Goal: Task Accomplishment & Management: Understand process/instructions

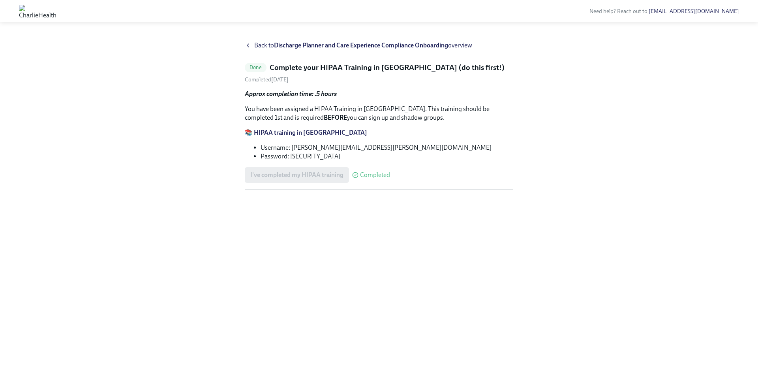
click at [258, 45] on span "Back to Discharge Planner and Care Experience Compliance Onboarding overview" at bounding box center [363, 45] width 218 height 9
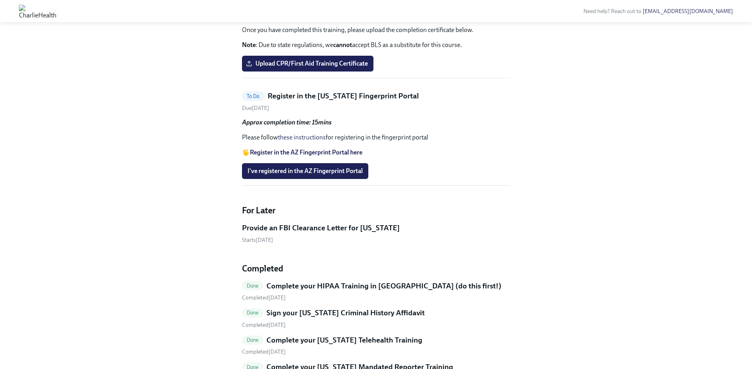
scroll to position [1333, 0]
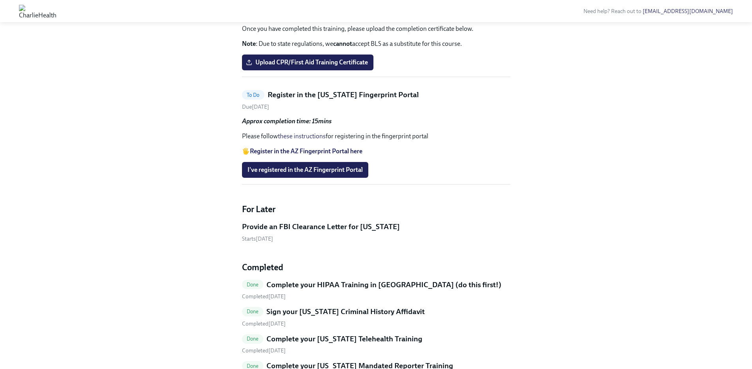
click at [282, 155] on strong "Register in the AZ Fingerprint Portal here" at bounding box center [306, 151] width 113 height 8
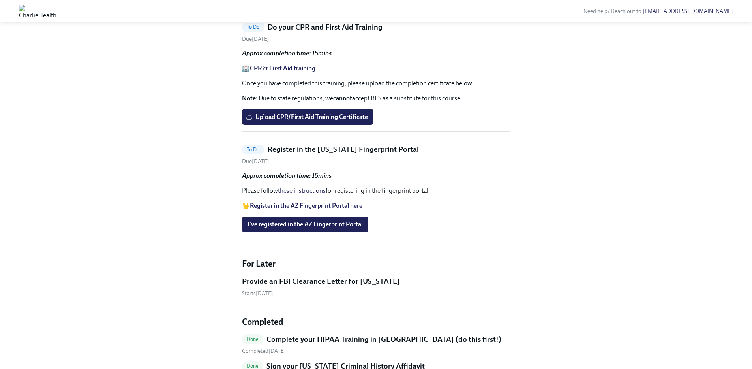
scroll to position [1280, 0]
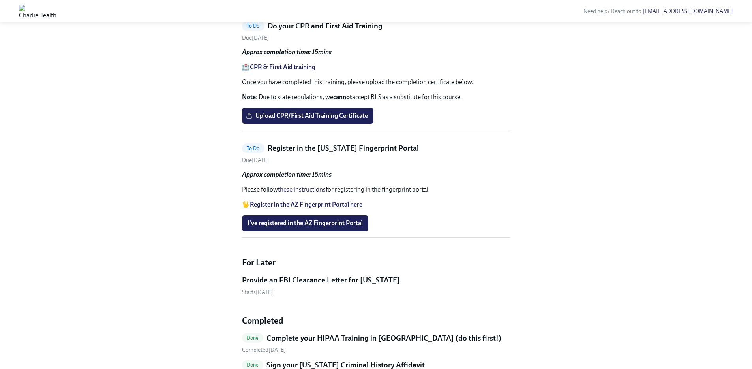
click at [317, 153] on h5 "Register in the [US_STATE] Fingerprint Portal" at bounding box center [343, 148] width 151 height 10
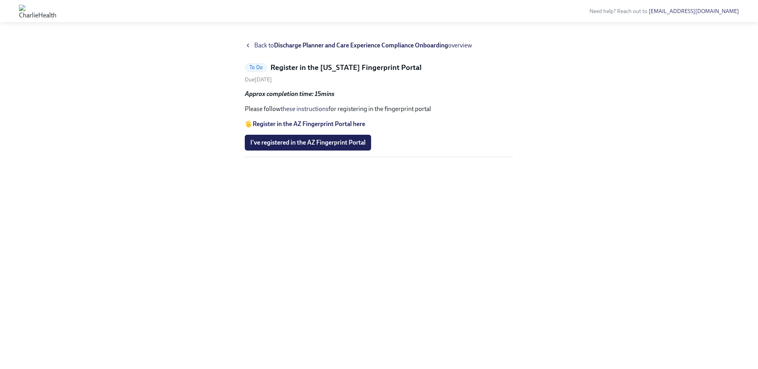
click at [295, 110] on link "these instructions" at bounding box center [305, 109] width 48 height 8
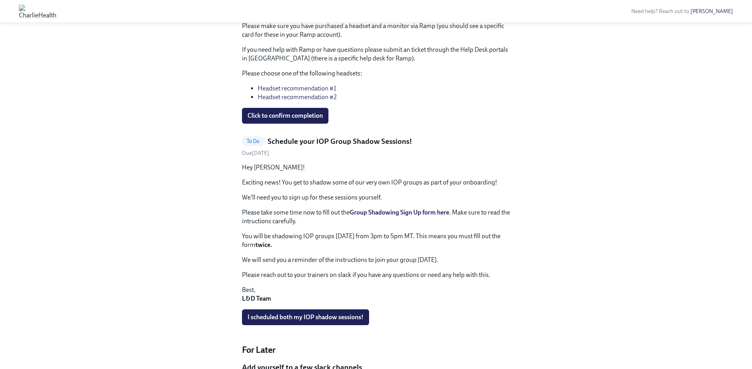
scroll to position [218, 0]
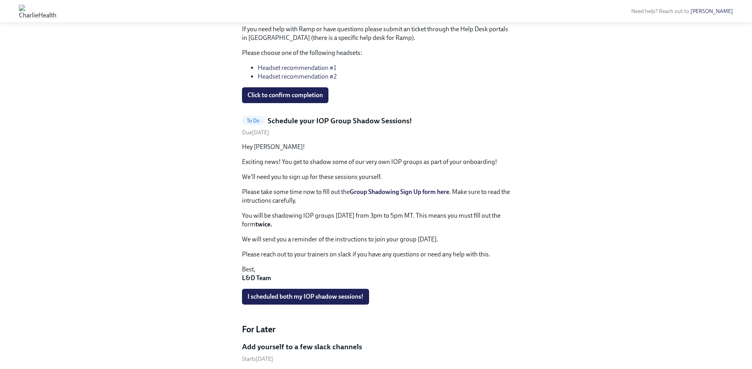
click at [416, 192] on strong "Group Shadowing Sign Up form here" at bounding box center [399, 192] width 99 height 8
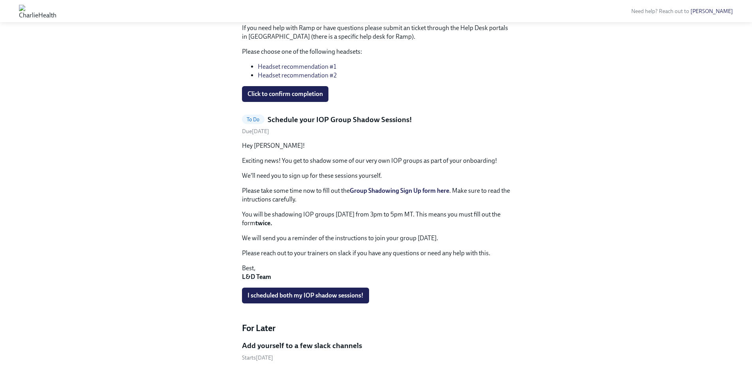
scroll to position [220, 0]
click at [306, 120] on h5 "Schedule your IOP Group Shadow Sessions!" at bounding box center [340, 119] width 145 height 10
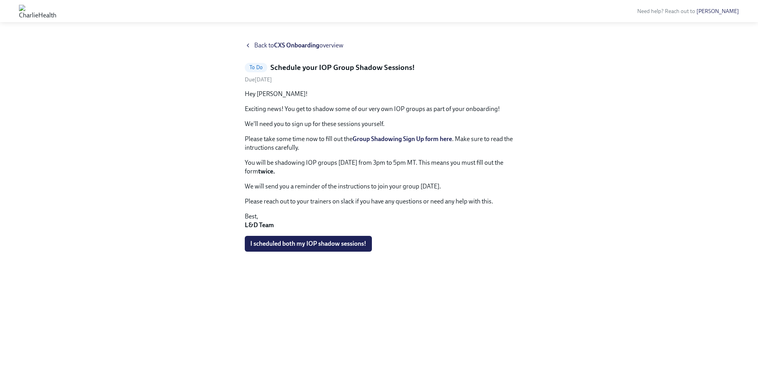
click at [397, 139] on strong "Group Shadowing Sign Up form here" at bounding box center [402, 139] width 99 height 8
click at [396, 140] on strong "Group Shadowing Sign Up form here" at bounding box center [402, 139] width 99 height 8
click at [401, 141] on strong "Group Shadowing Sign Up form here" at bounding box center [402, 139] width 99 height 8
click at [263, 48] on span "Back to CXS Onboarding overview" at bounding box center [298, 45] width 89 height 9
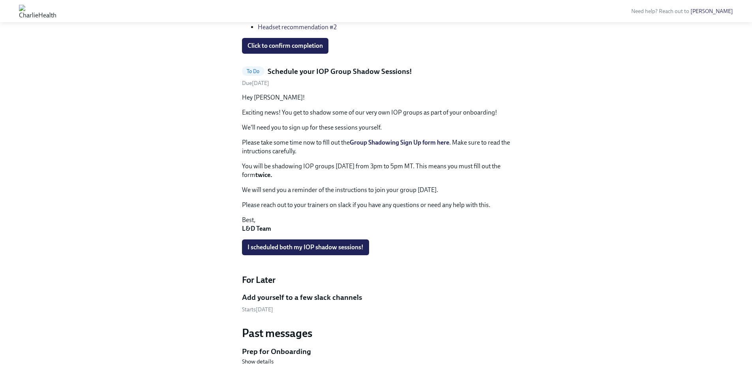
scroll to position [296, 0]
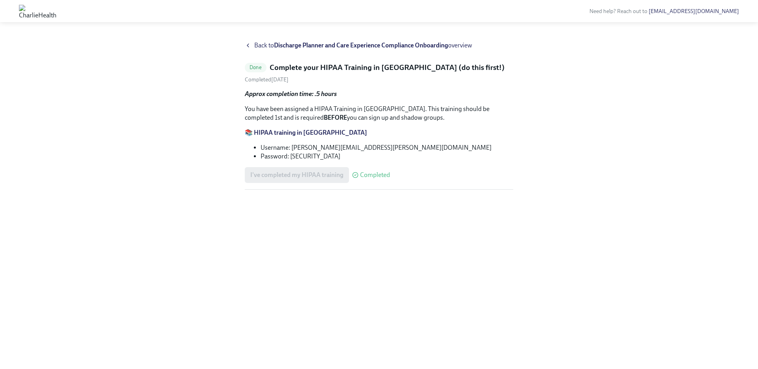
click at [250, 44] on icon at bounding box center [248, 45] width 6 height 6
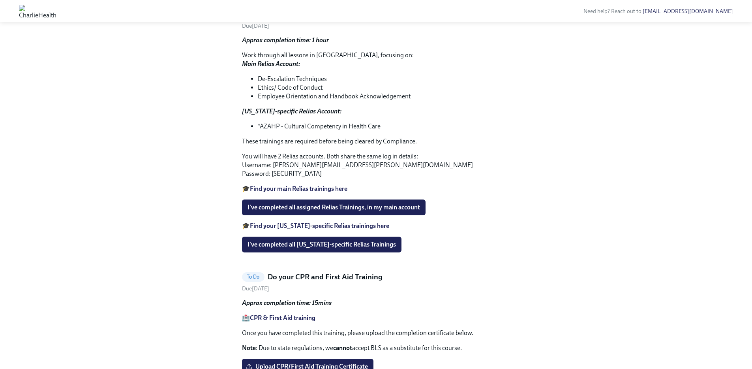
scroll to position [1033, 0]
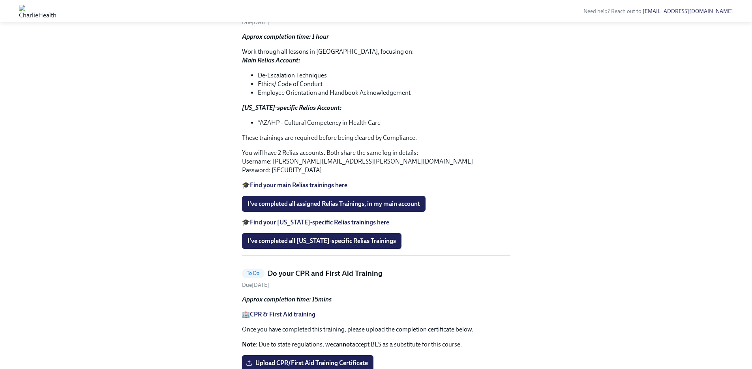
click at [319, 226] on strong "Find your [US_STATE]-specific Relias trainings here" at bounding box center [319, 222] width 139 height 8
